Goal: Find specific fact

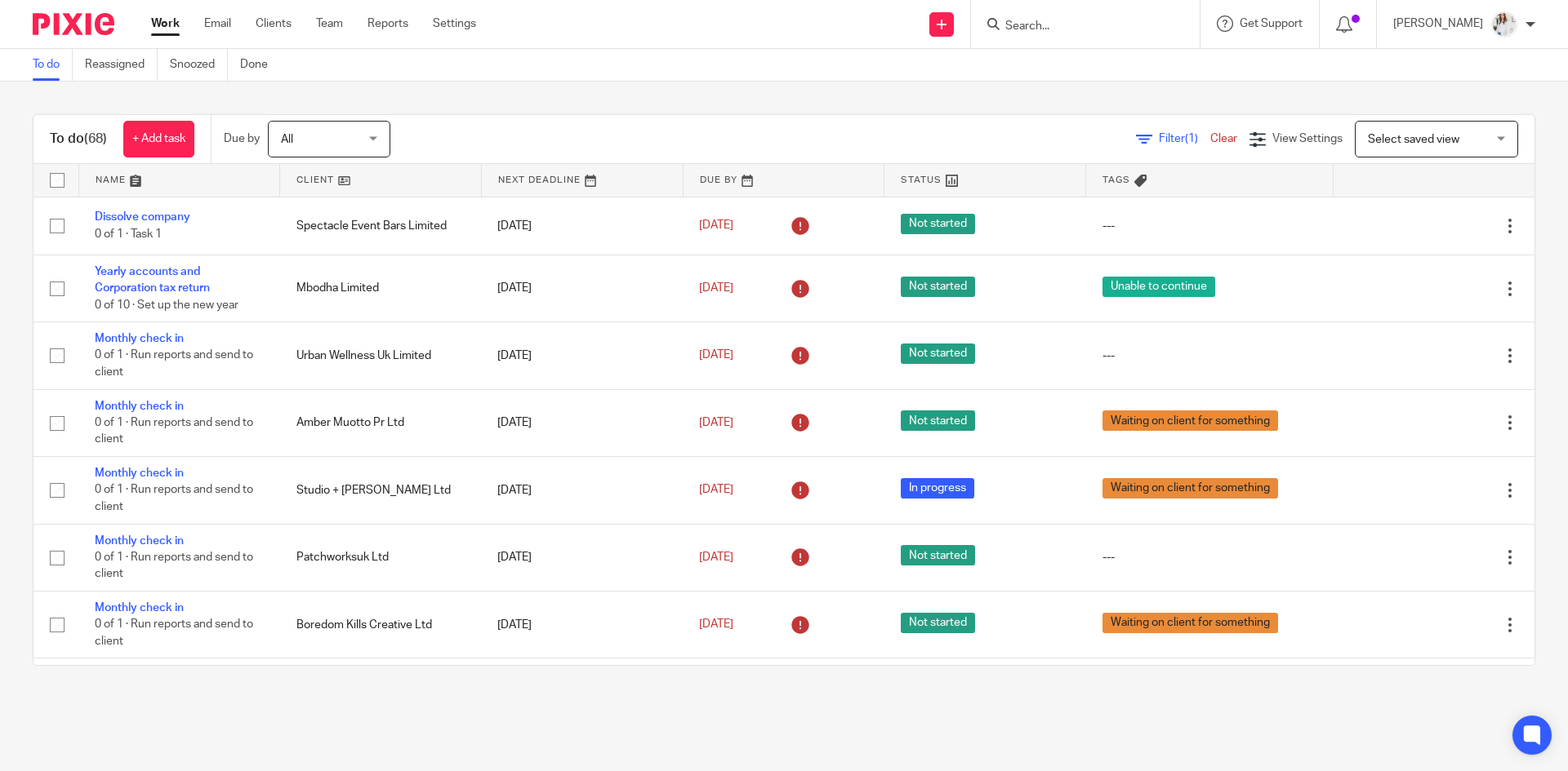
click at [1103, 17] on form at bounding box center [1091, 24] width 174 height 21
click at [1099, 23] on input "Search" at bounding box center [1078, 27] width 147 height 14
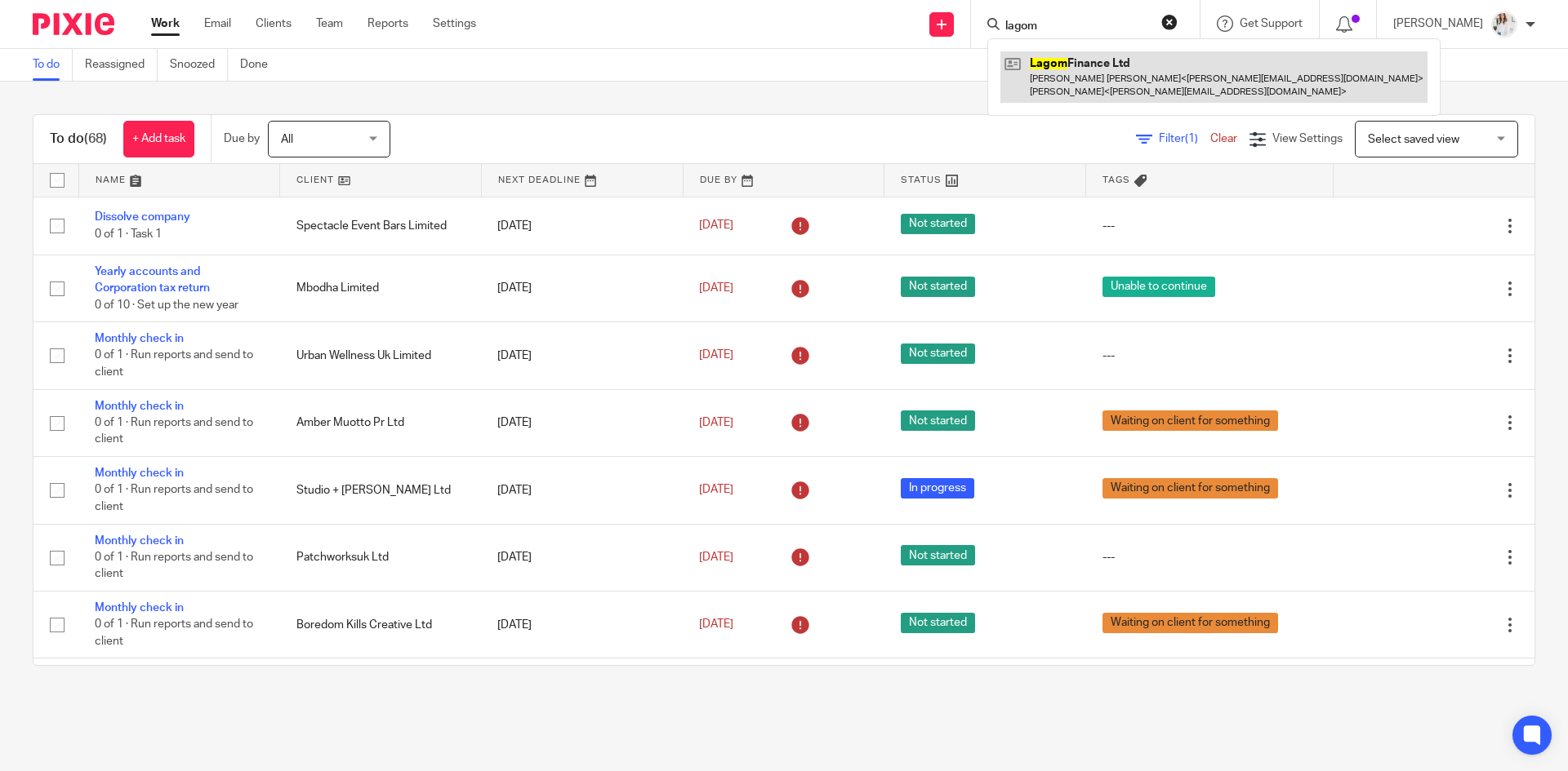
type input "lagom"
click at [1113, 77] on link at bounding box center [1214, 76] width 427 height 51
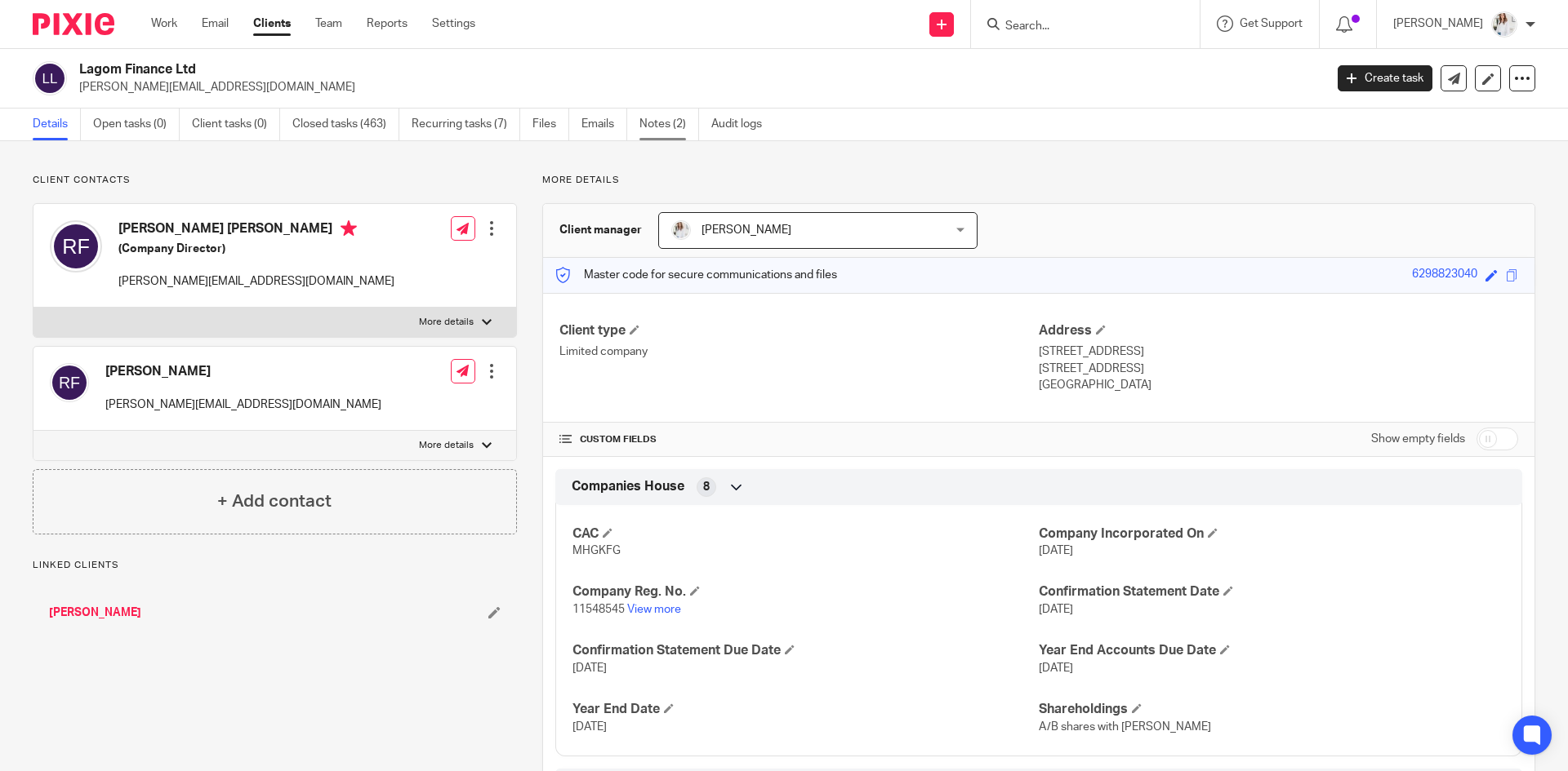
click at [643, 127] on link "Notes (2)" at bounding box center [669, 124] width 60 height 32
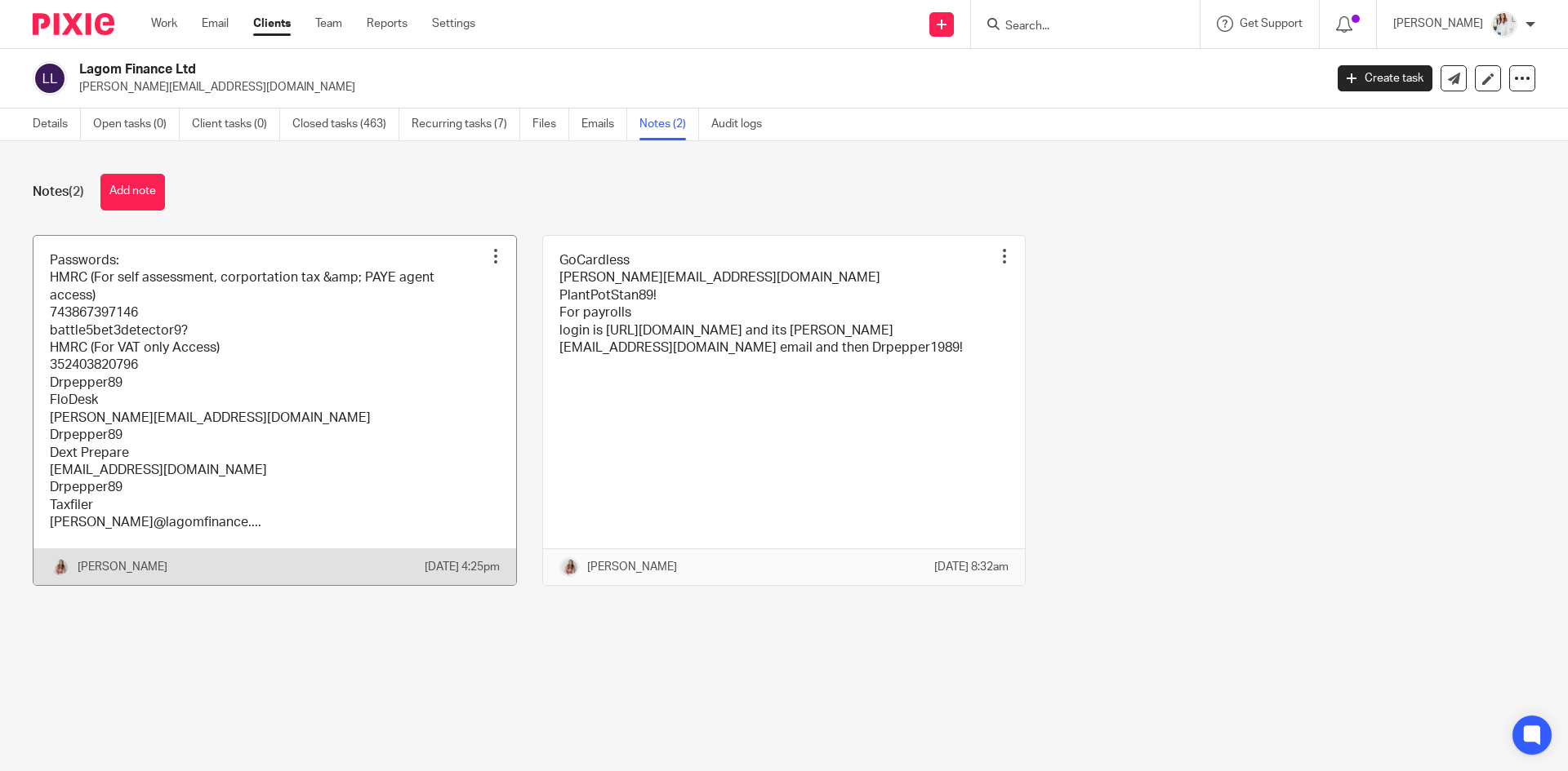
click at [269, 393] on link at bounding box center [274, 411] width 482 height 350
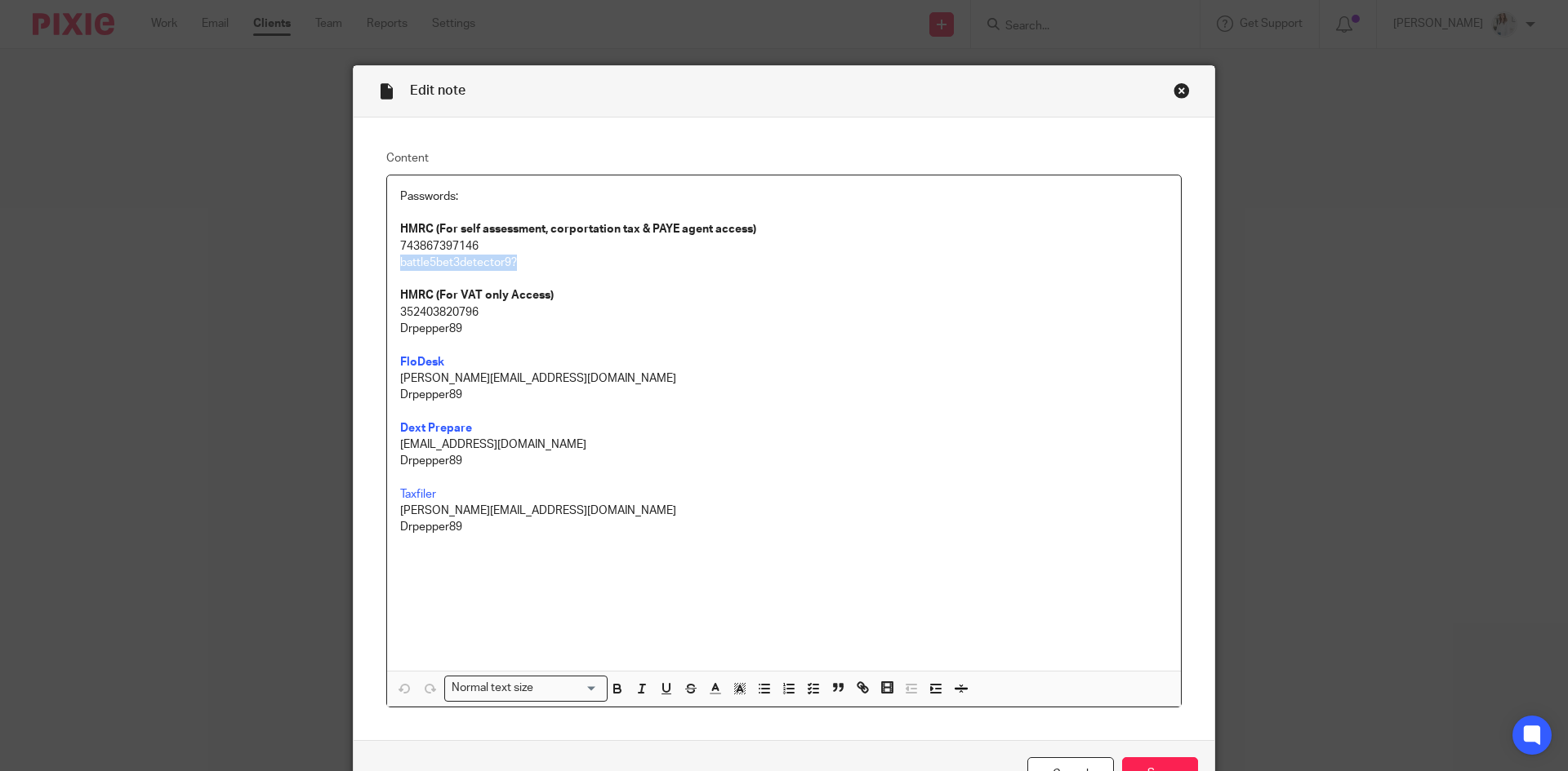
drag, startPoint x: 536, startPoint y: 265, endPoint x: 386, endPoint y: 266, distance: 150.0
click at [388, 266] on div "Passwords: HMRC (For self assessment, corportation tax & PAYE agent access) 743…" at bounding box center [784, 423] width 794 height 496
copy p "battle5bet3detector9?"
click at [1175, 98] on div "Close this dialog window" at bounding box center [1181, 90] width 16 height 16
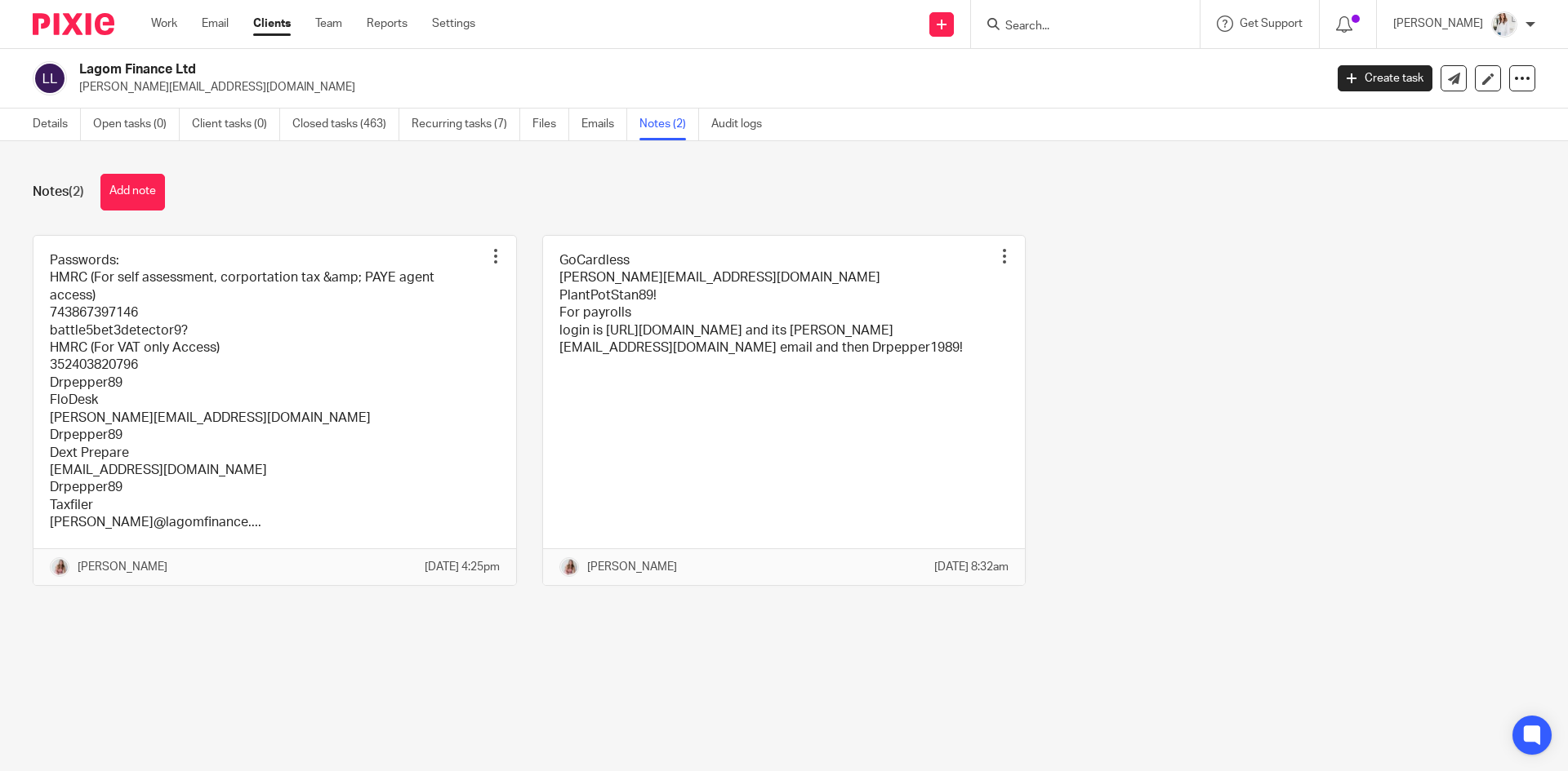
click at [1051, 24] on input "Search" at bounding box center [1078, 27] width 147 height 14
type input "[PERSON_NAME]"
click at [1100, 77] on div "[PERSON_NAME] well" at bounding box center [1121, 64] width 267 height 51
click at [1096, 64] on link at bounding box center [1121, 63] width 240 height 24
